Goal: Transaction & Acquisition: Purchase product/service

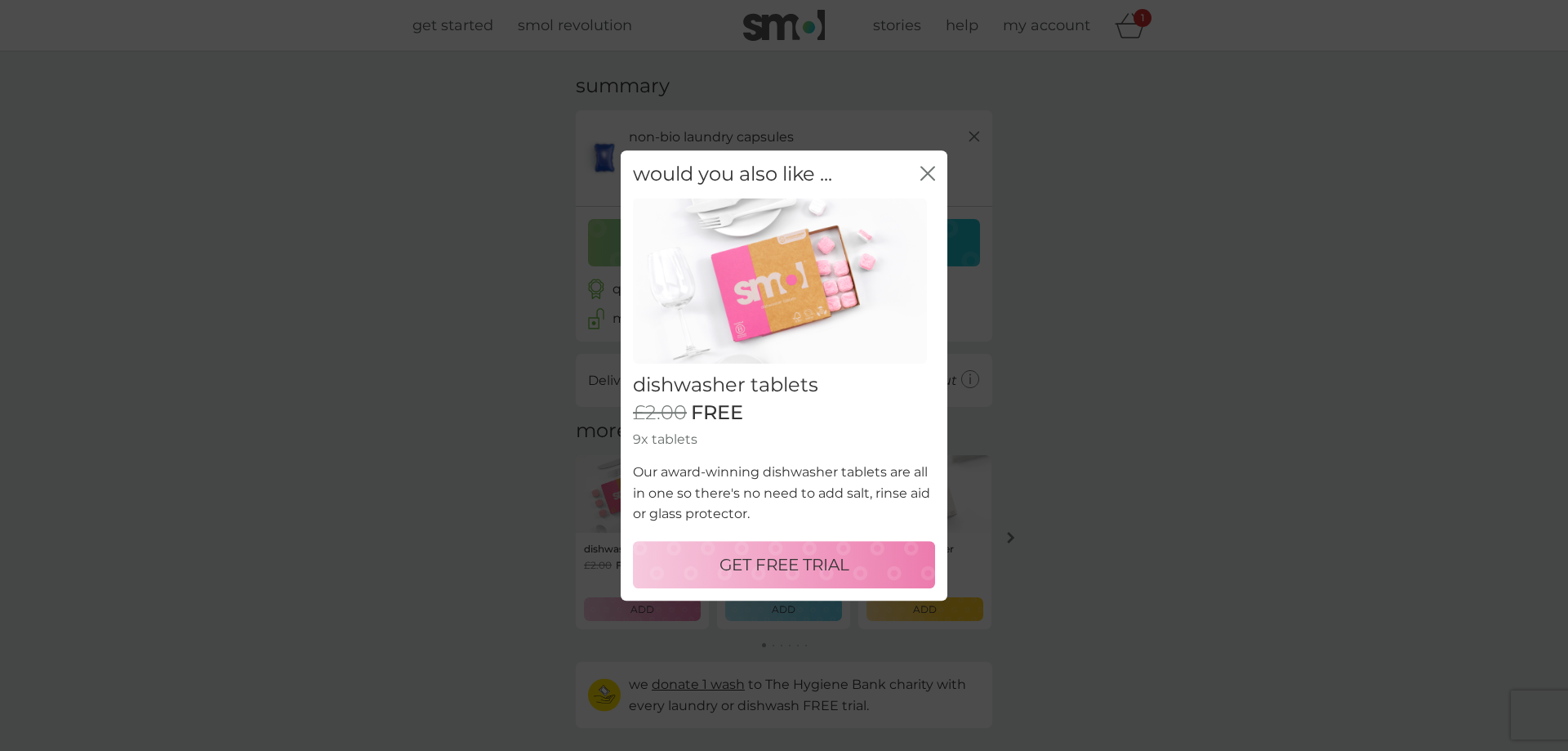
click at [927, 173] on icon "close" at bounding box center [931, 172] width 7 height 13
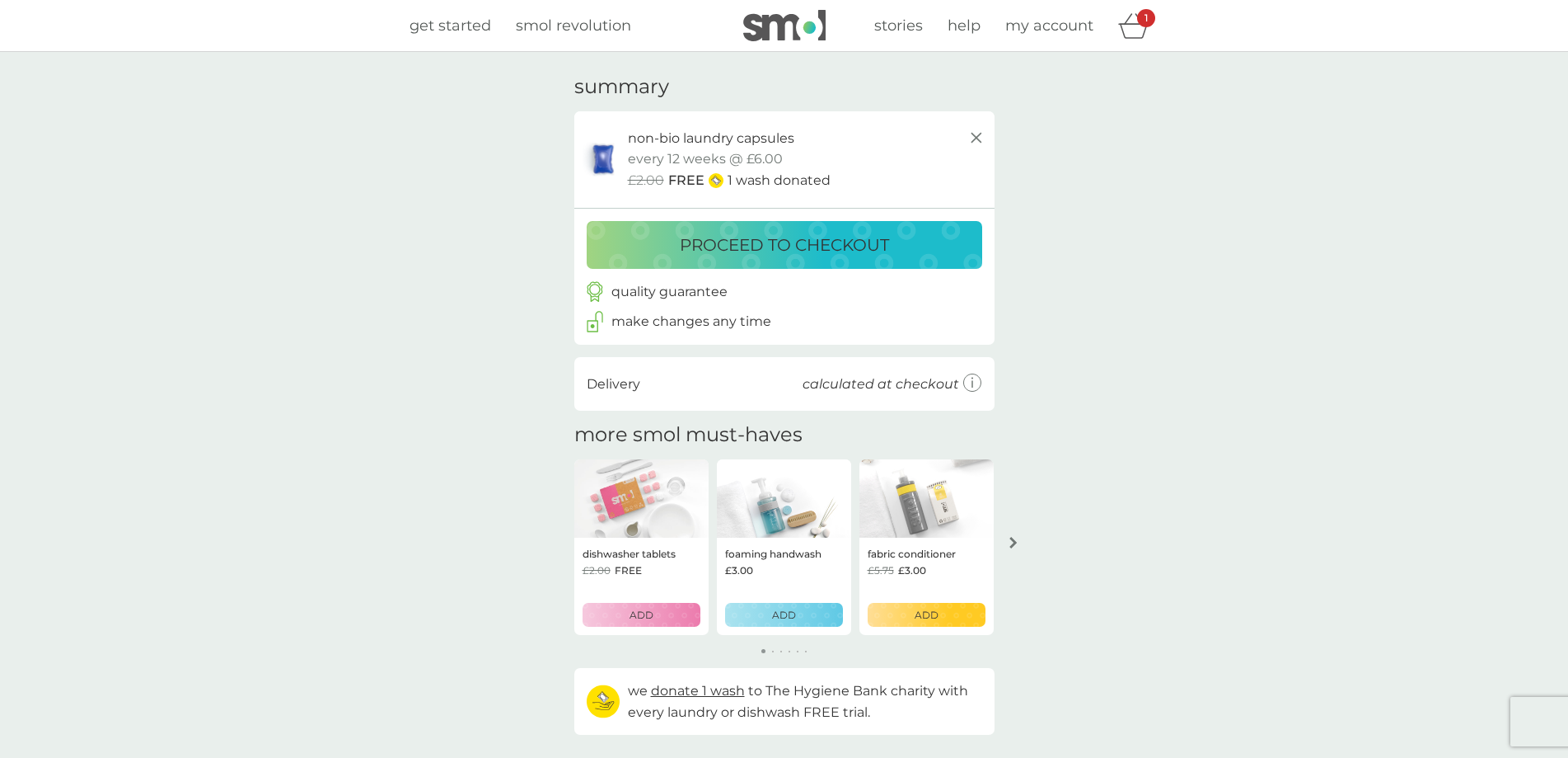
click at [968, 378] on icon at bounding box center [973, 383] width 19 height 19
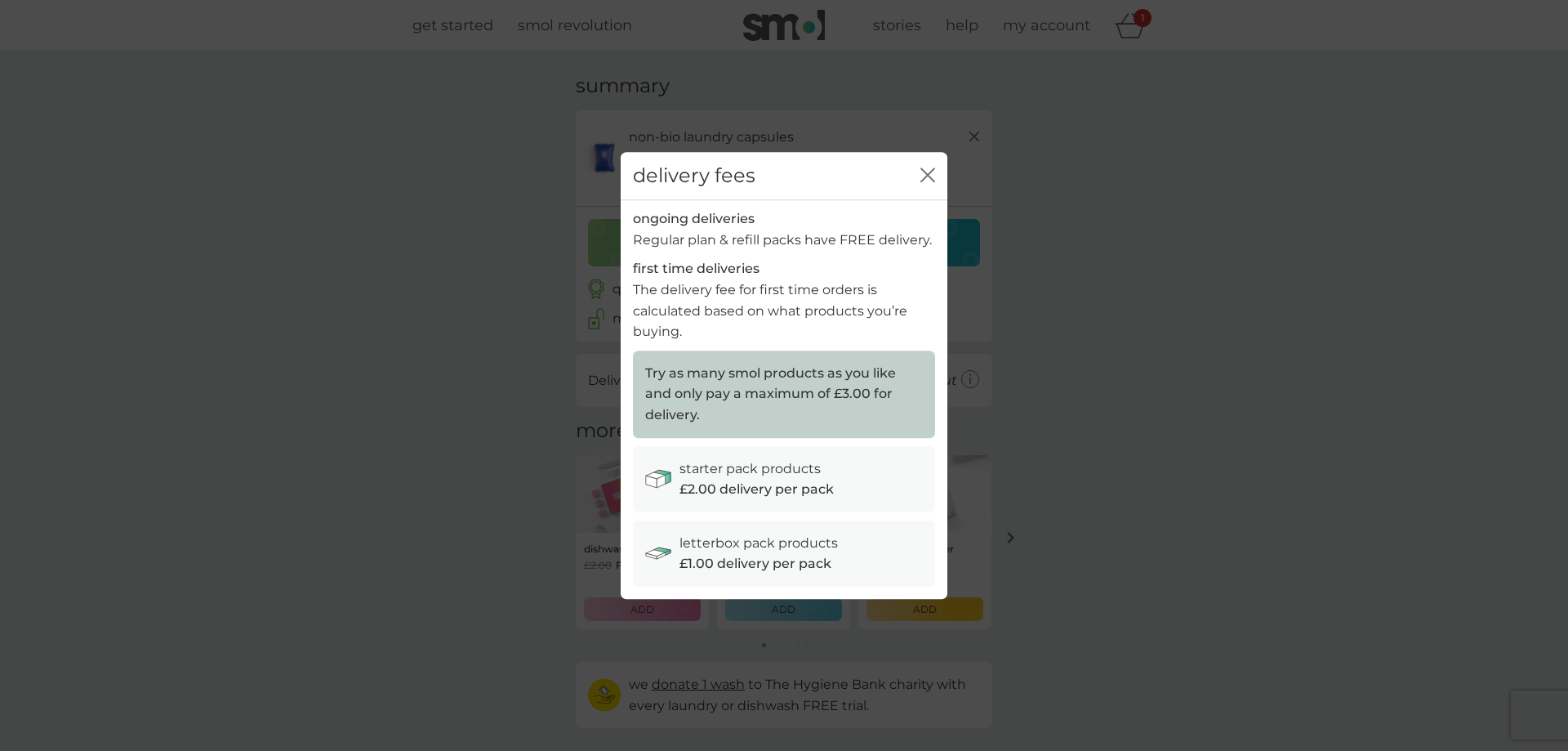
click at [927, 175] on icon "close" at bounding box center [931, 174] width 7 height 13
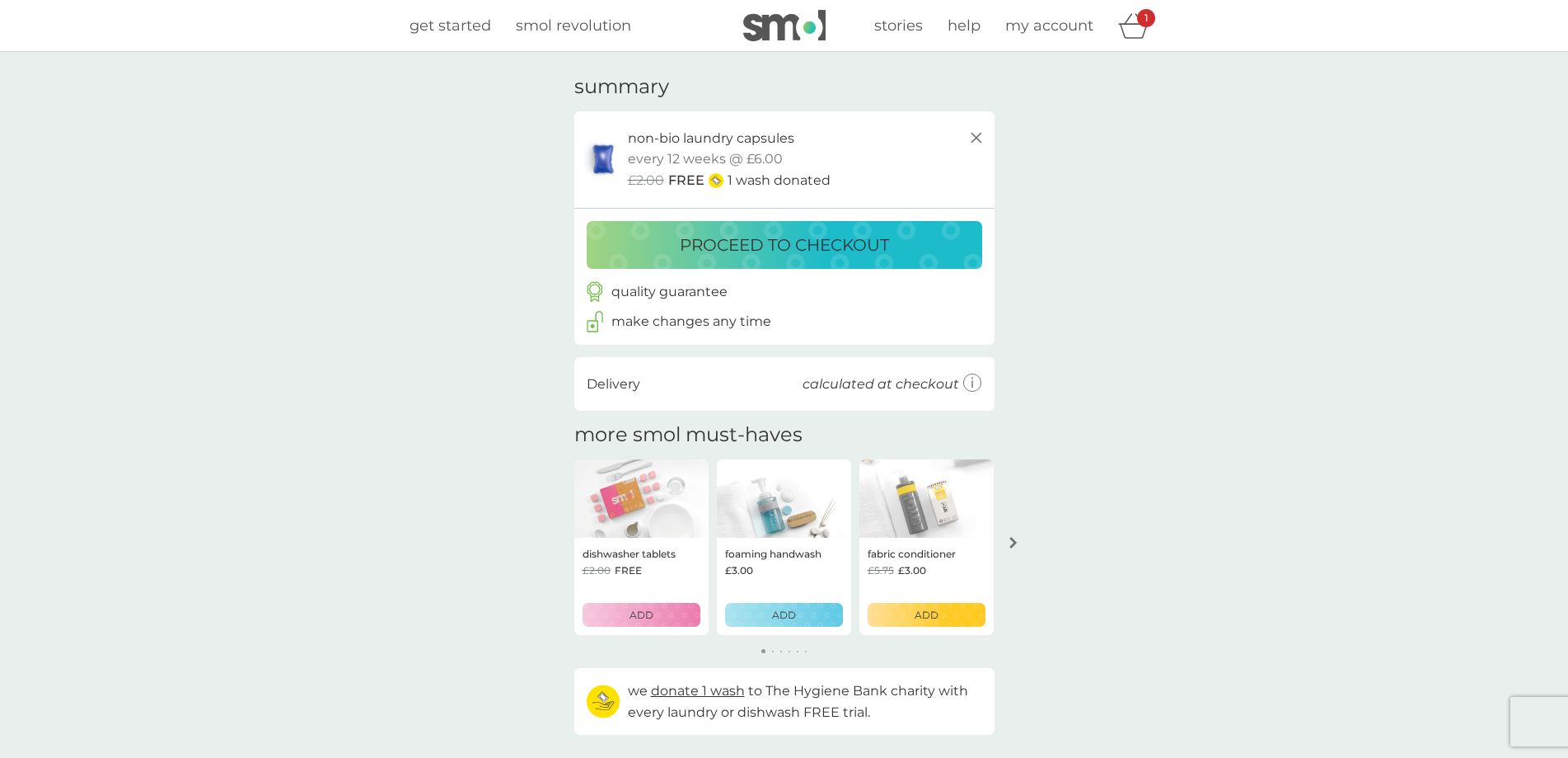
click at [749, 256] on p "proceed to checkout" at bounding box center [784, 245] width 209 height 26
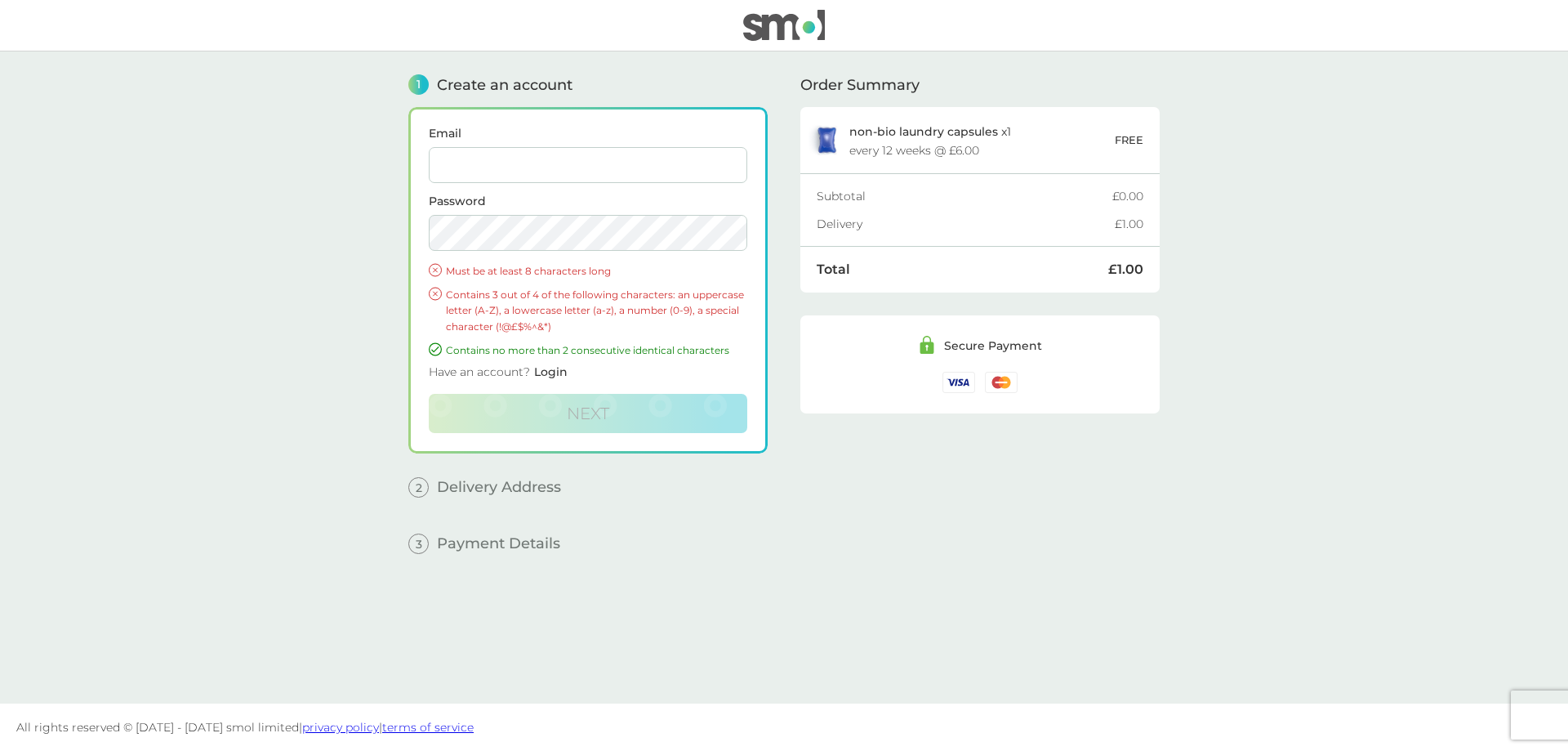
click at [585, 166] on input "Email" at bounding box center [588, 165] width 319 height 36
type input "[EMAIL_ADDRESS][DOMAIN_NAME]"
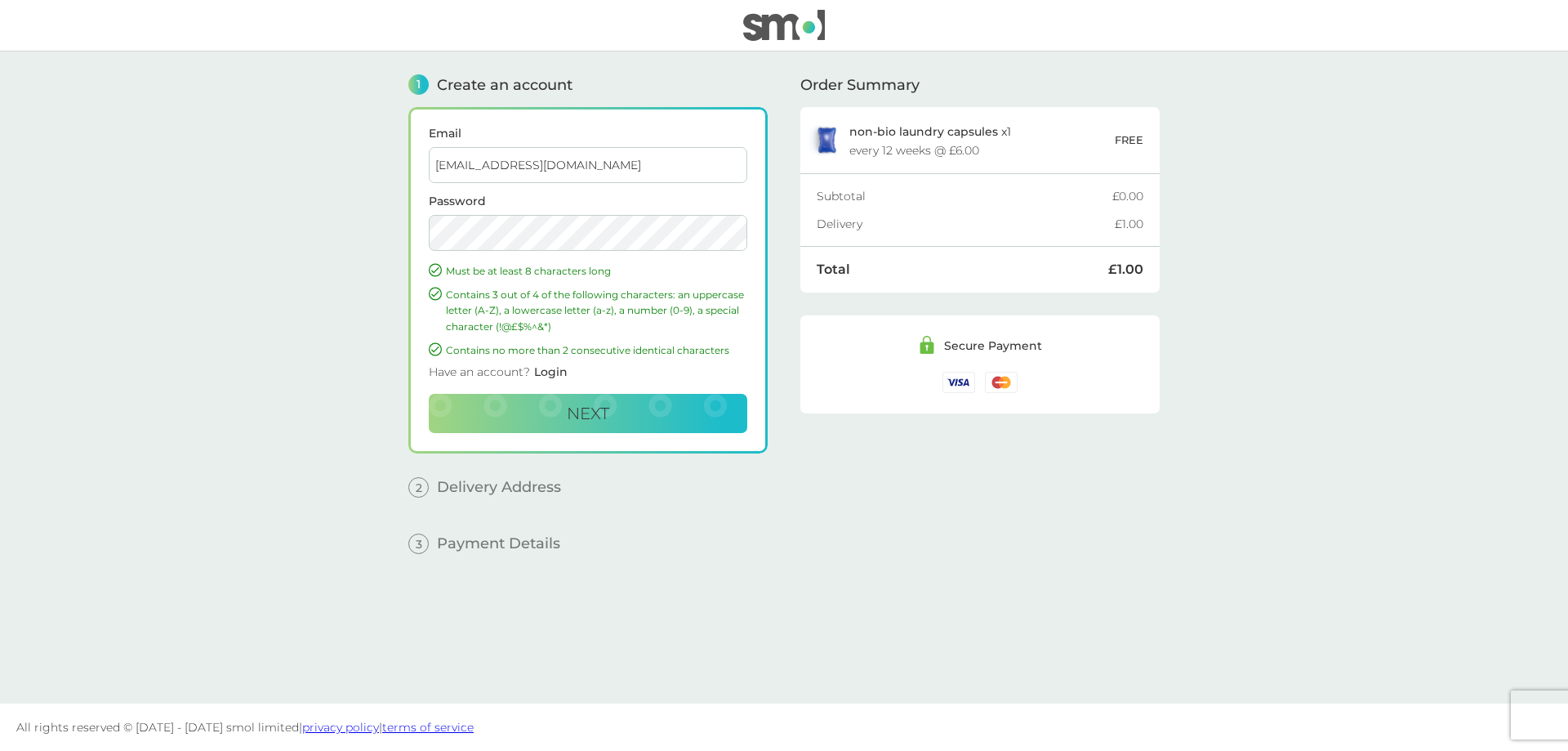
click at [913, 514] on div "Order Summary non-bio laundry capsules x 1 every 12 weeks @ £6.00 FREE Subtotal…" at bounding box center [980, 365] width 359 height 627
click at [665, 411] on button "Next" at bounding box center [588, 413] width 319 height 40
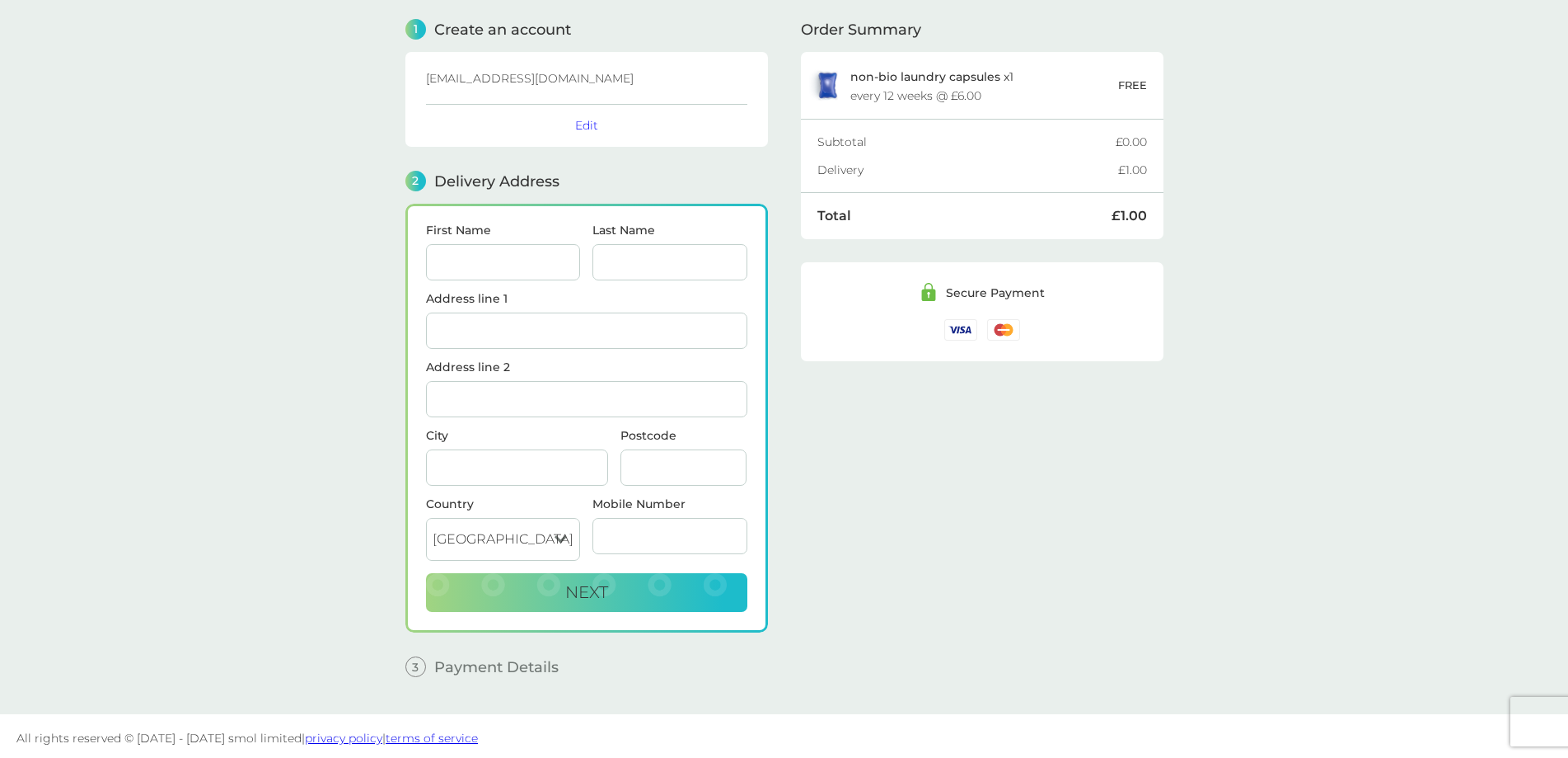
scroll to position [60, 0]
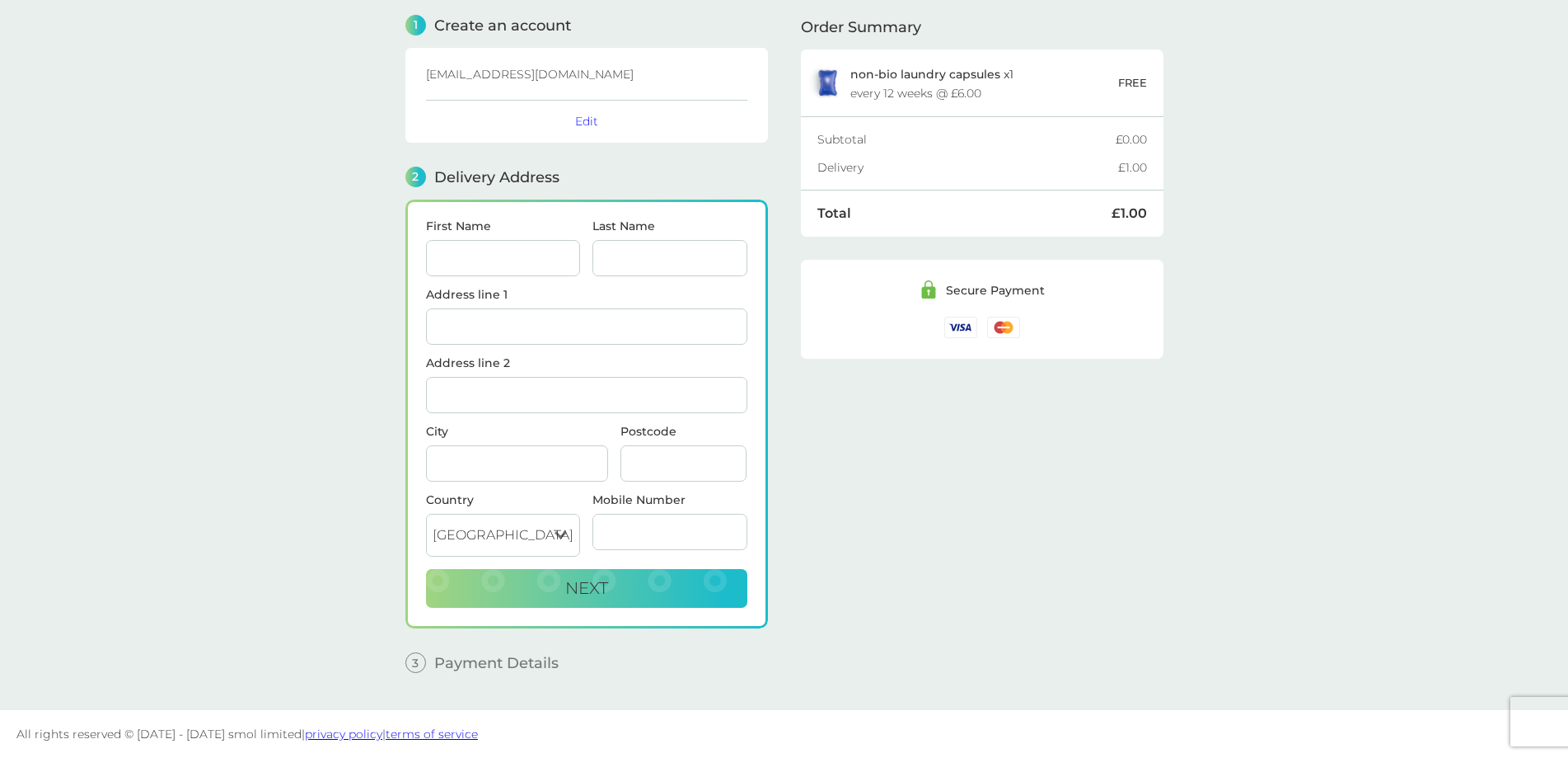
click at [499, 267] on input "First Name" at bounding box center [503, 258] width 155 height 37
type input "[PERSON_NAME]"
type input "[STREET_ADDRESS]"
type input "Aldershot"
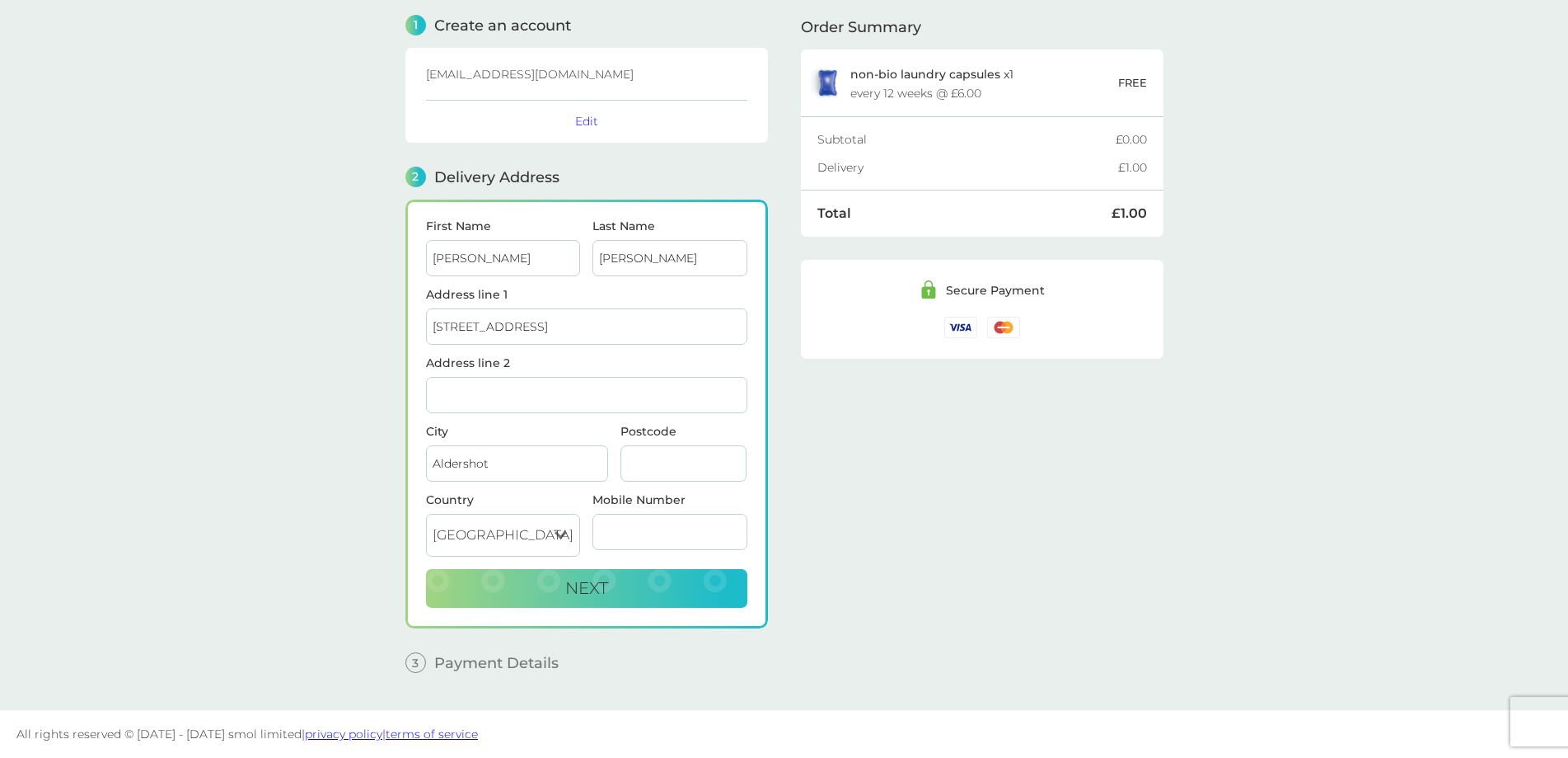
type input "GU11 1HS"
type input "07535132109"
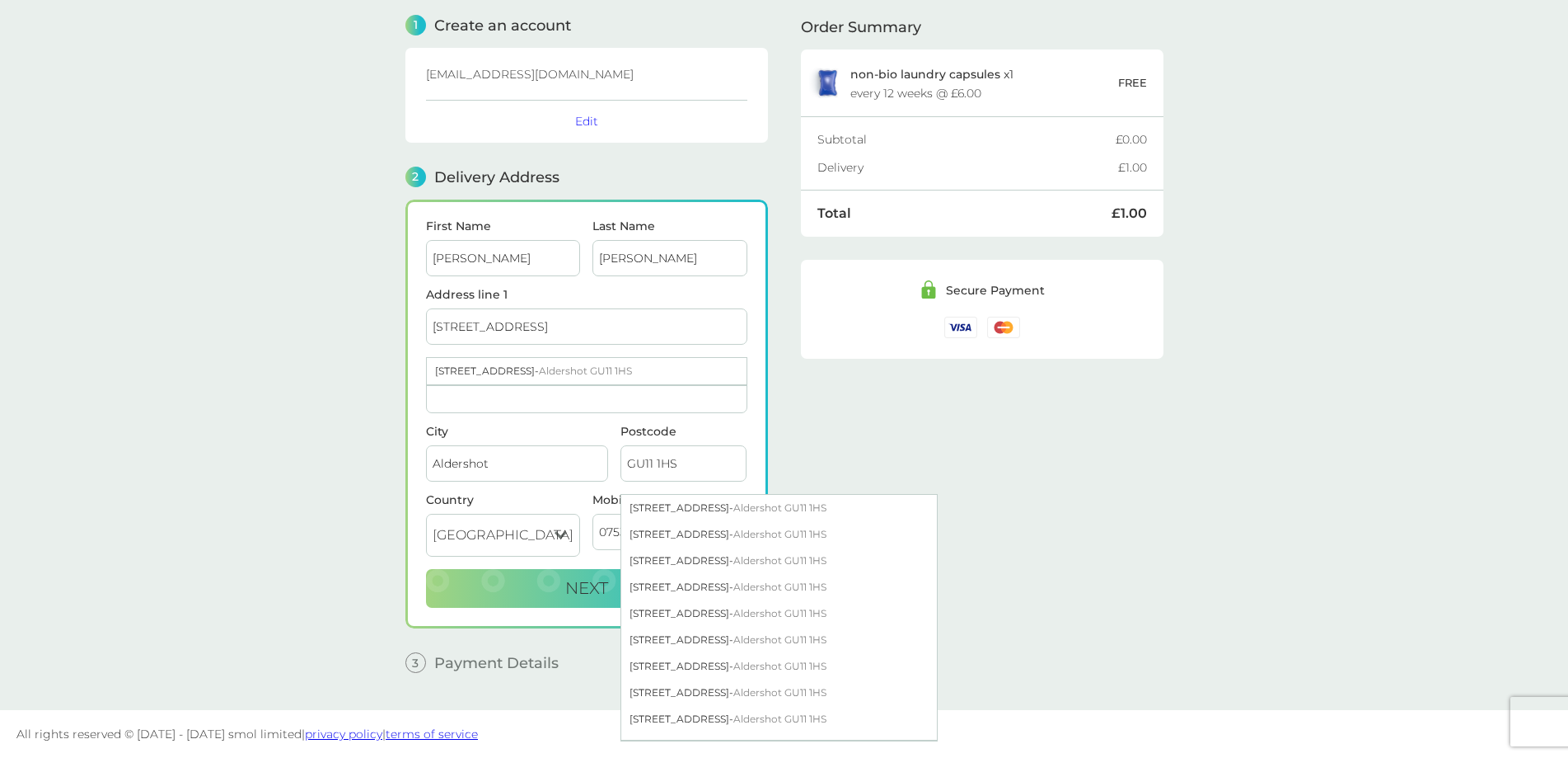
click at [977, 413] on div "Order Summary non-bio laundry capsules x 1 every 12 weeks @ £6.00 FREE Subtotal…" at bounding box center [982, 339] width 362 height 694
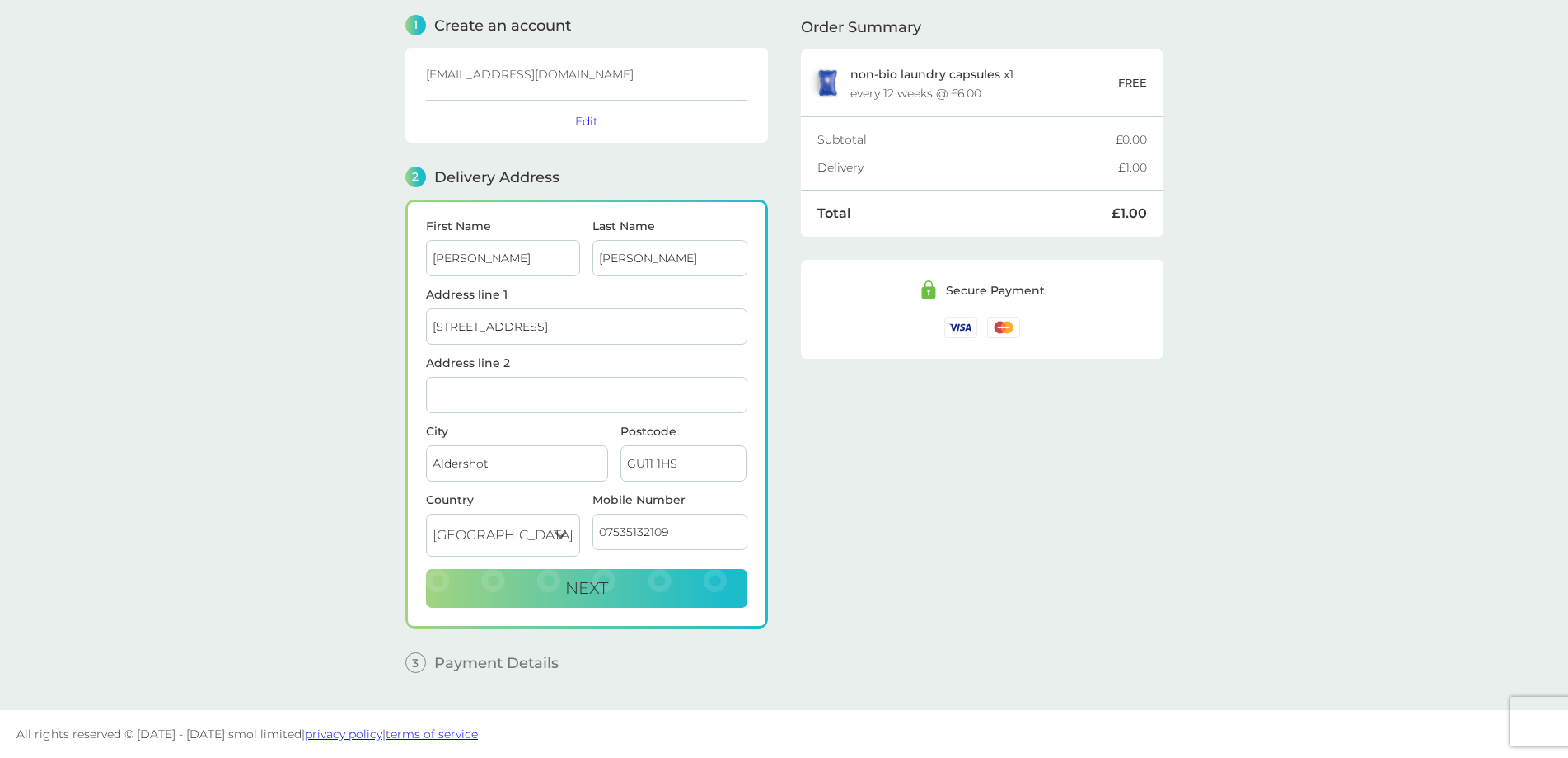
click at [624, 343] on input "[STREET_ADDRESS]" at bounding box center [586, 327] width 321 height 37
click at [581, 396] on input "Address line 2" at bounding box center [586, 395] width 321 height 37
click at [910, 435] on div "Order Summary non-bio laundry capsules x 1 every 12 weeks @ £6.00 FREE Subtotal…" at bounding box center [982, 339] width 362 height 694
click at [625, 594] on button "Next" at bounding box center [586, 588] width 321 height 40
checkbox input "true"
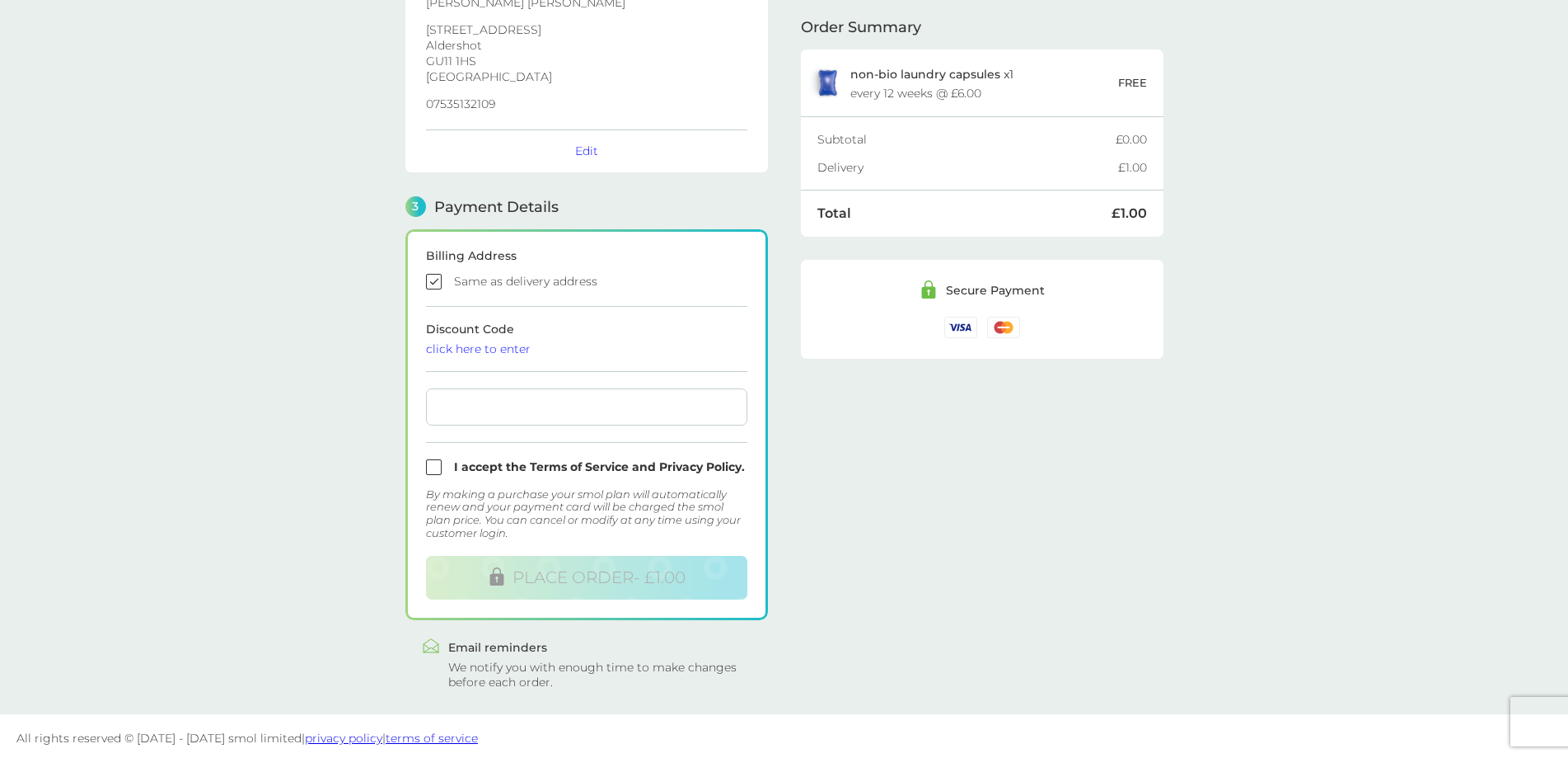
scroll to position [288, 0]
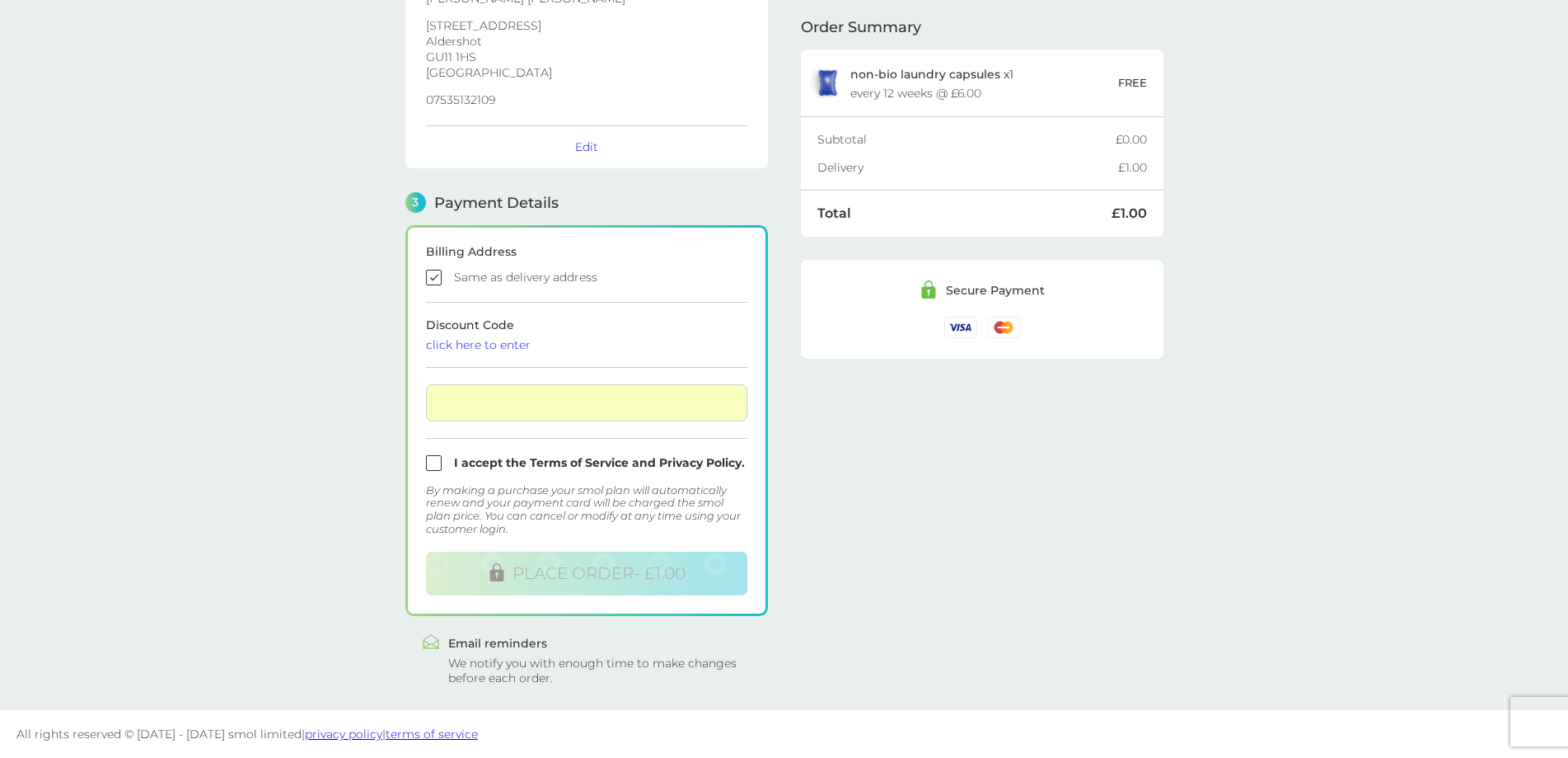
click at [646, 460] on input "checkbox" at bounding box center [586, 463] width 321 height 16
checkbox input "true"
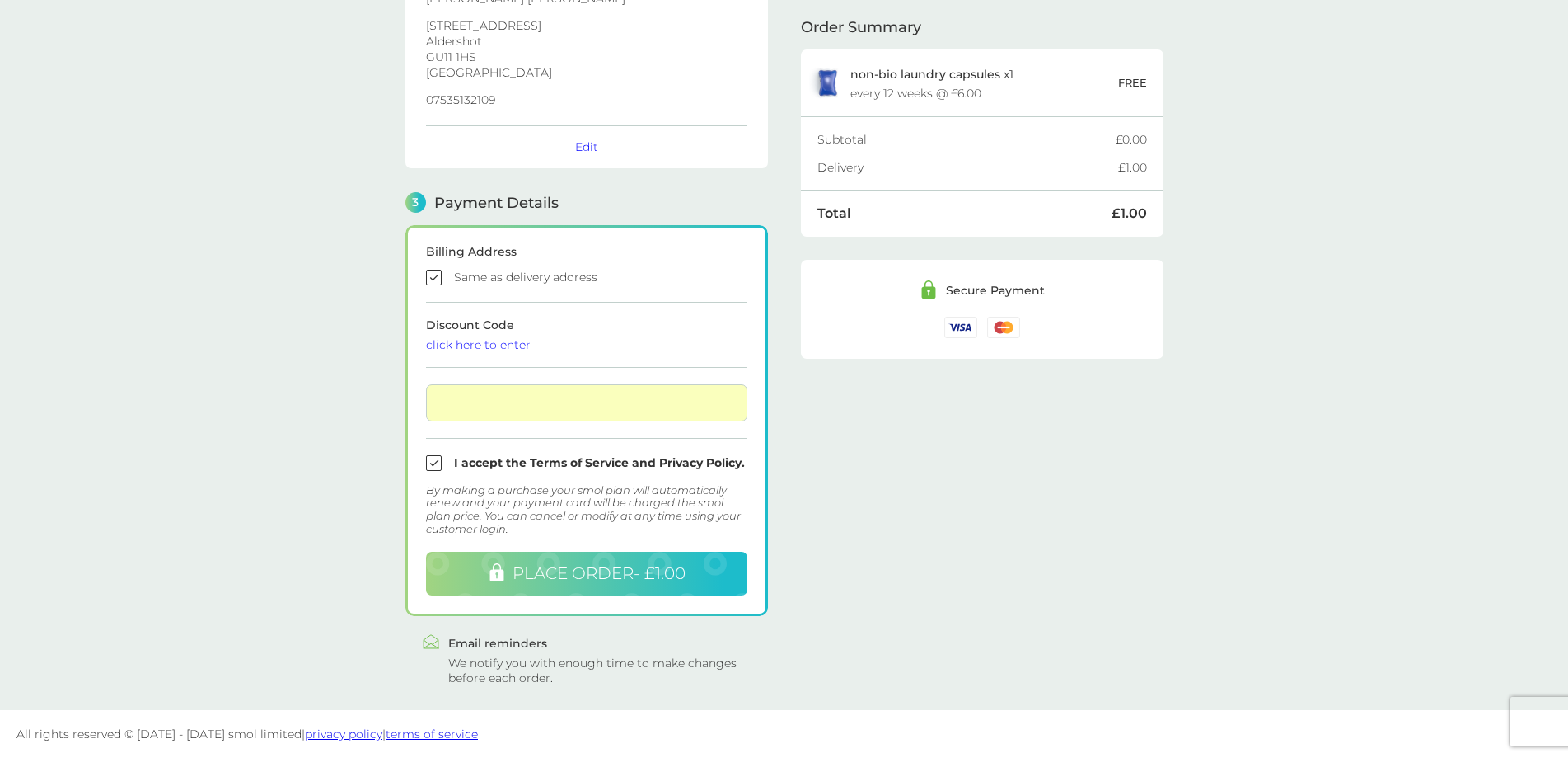
click at [590, 578] on span "PLACE ORDER - £1.00" at bounding box center [599, 573] width 173 height 20
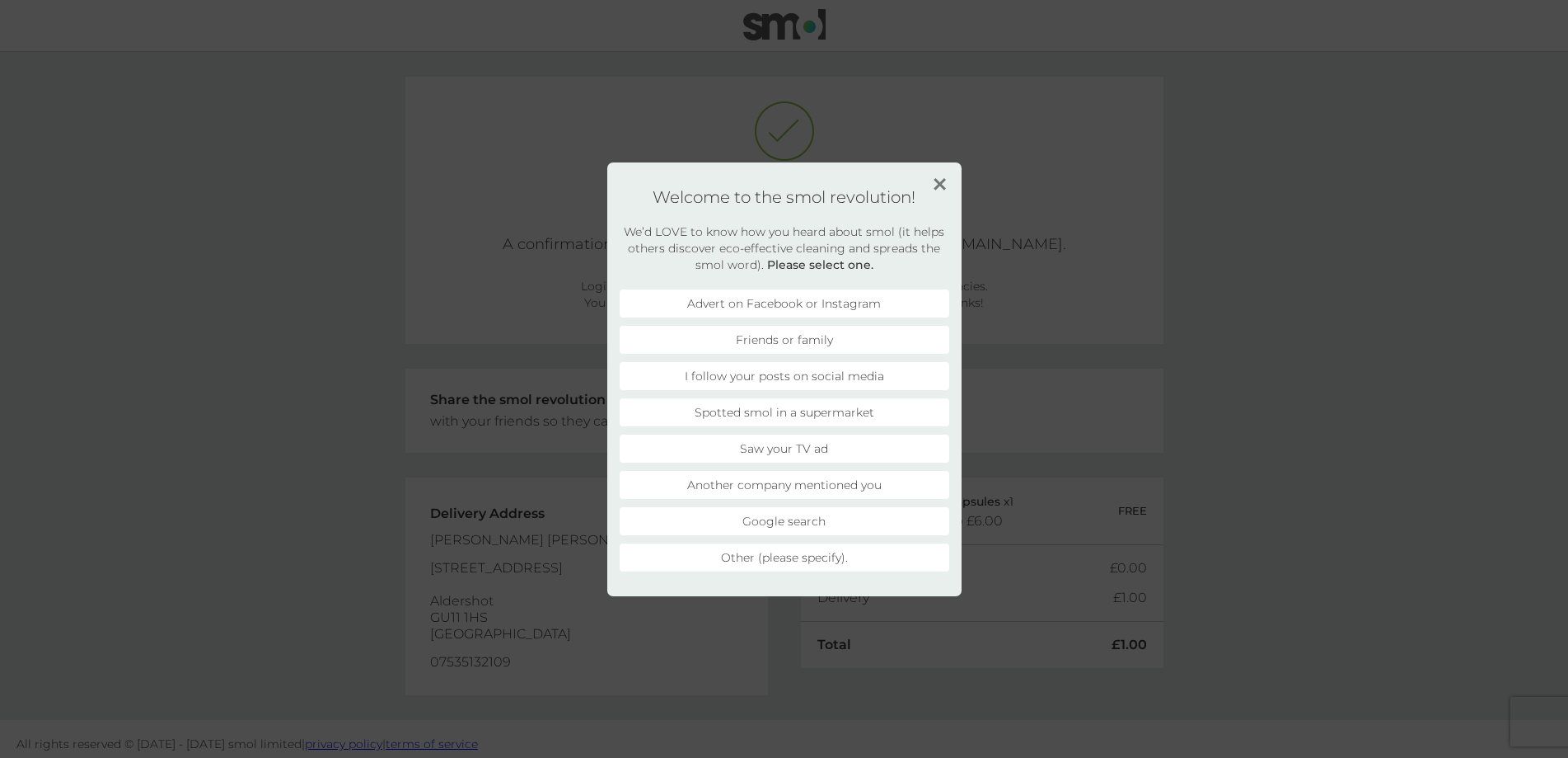
click at [935, 187] on img at bounding box center [940, 184] width 12 height 12
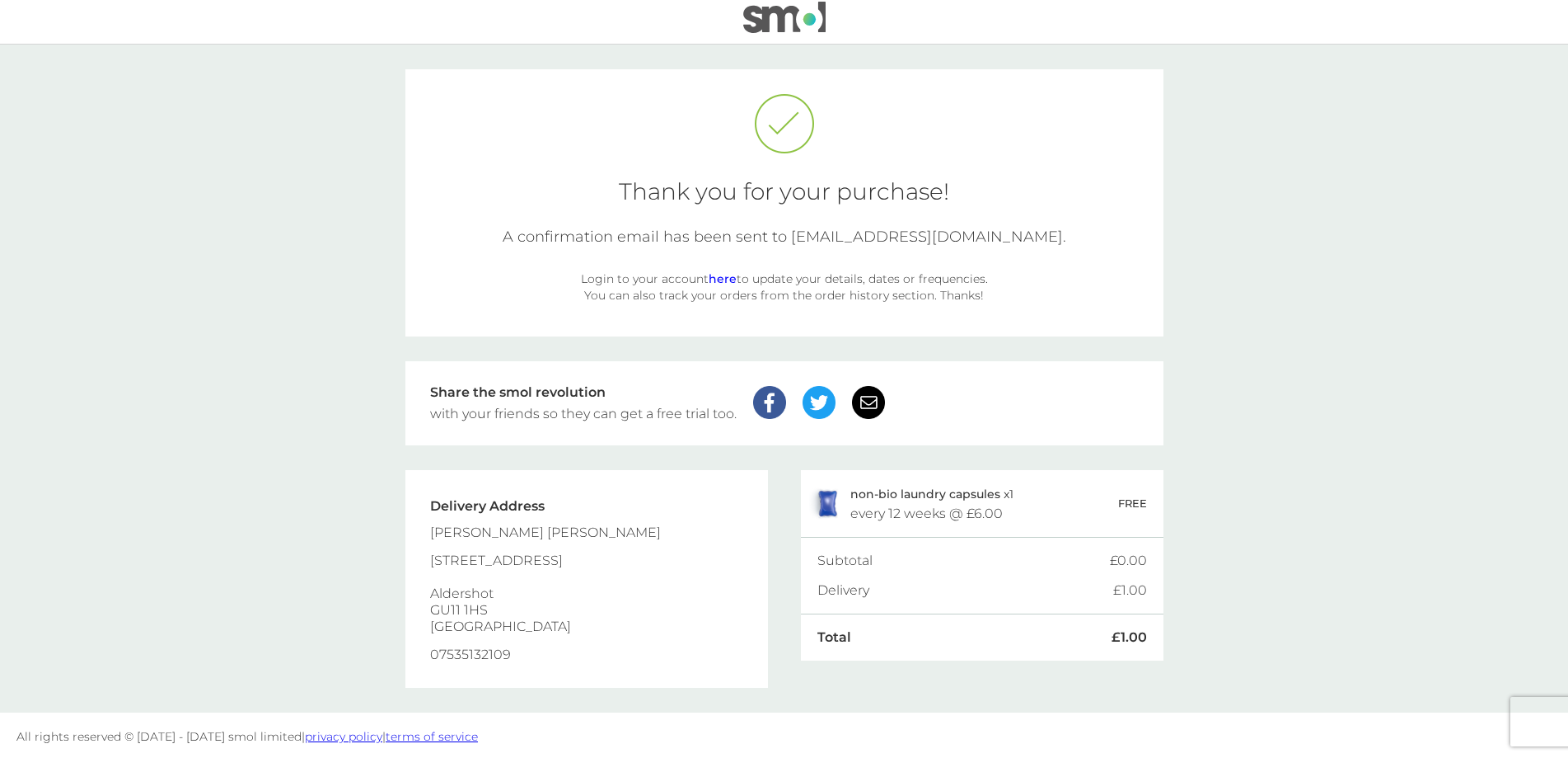
scroll to position [10, 0]
